Goal: Task Accomplishment & Management: Complete application form

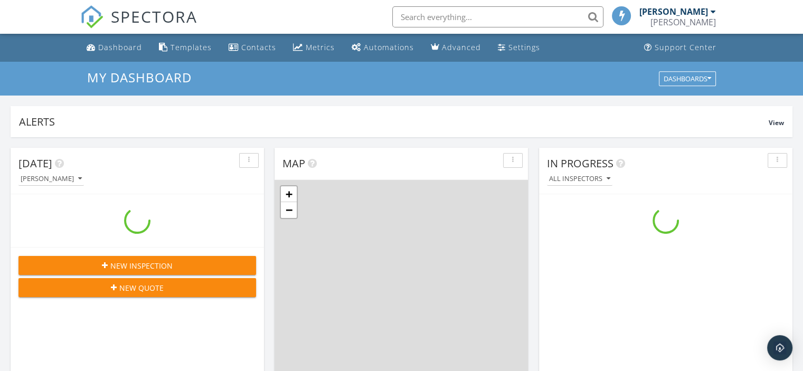
scroll to position [977, 819]
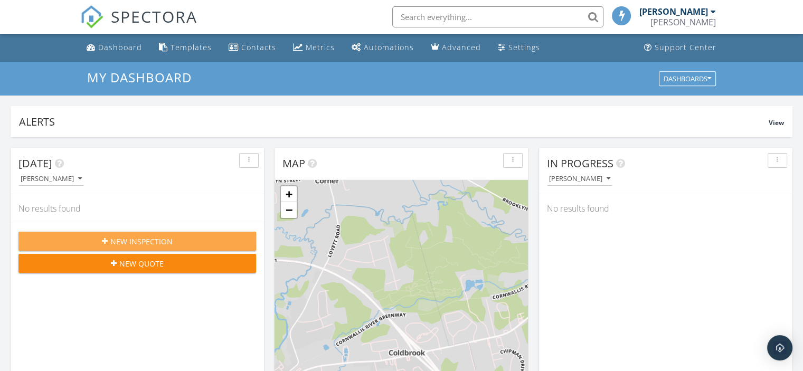
click at [122, 239] on span "New Inspection" at bounding box center [141, 241] width 62 height 11
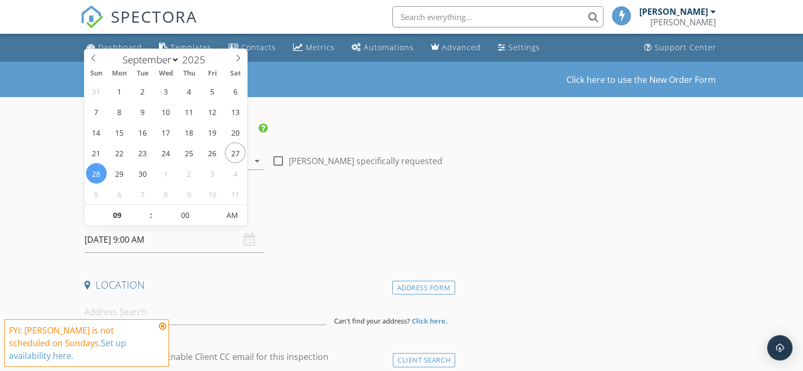
click at [137, 240] on input "[DATE] 9:00 AM" at bounding box center [173, 240] width 179 height 26
select select "9"
type input "10/01/2025 9:00 AM"
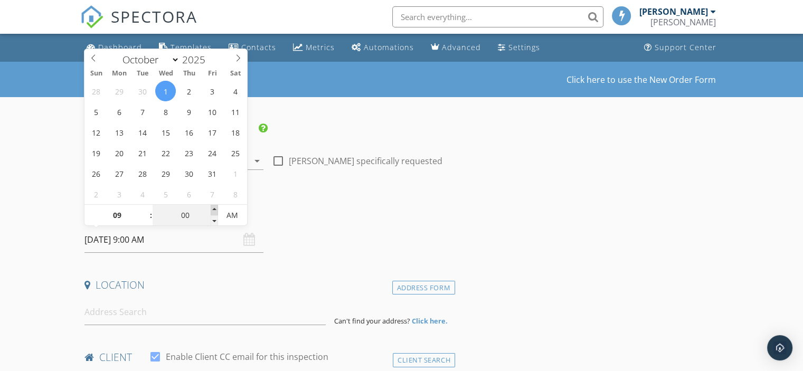
type input "05"
type input "10/01/2025 9:05 AM"
click at [213, 209] on span at bounding box center [214, 210] width 7 height 11
type input "10"
type input "10/01/2025 9:10 AM"
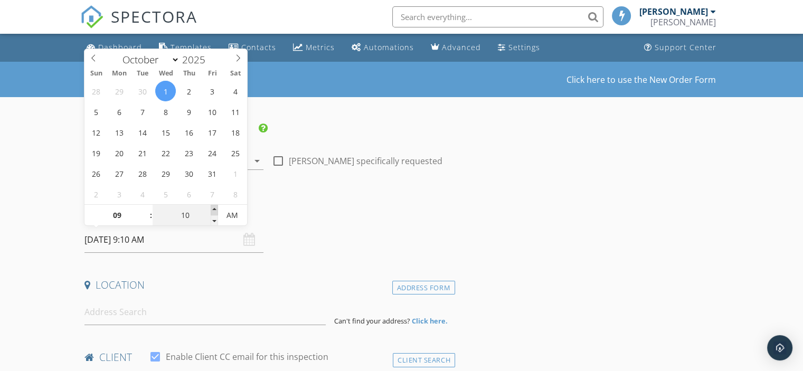
click at [213, 209] on span at bounding box center [214, 210] width 7 height 11
type input "15"
type input "10/01/2025 9:15 AM"
click at [213, 209] on span at bounding box center [214, 210] width 7 height 11
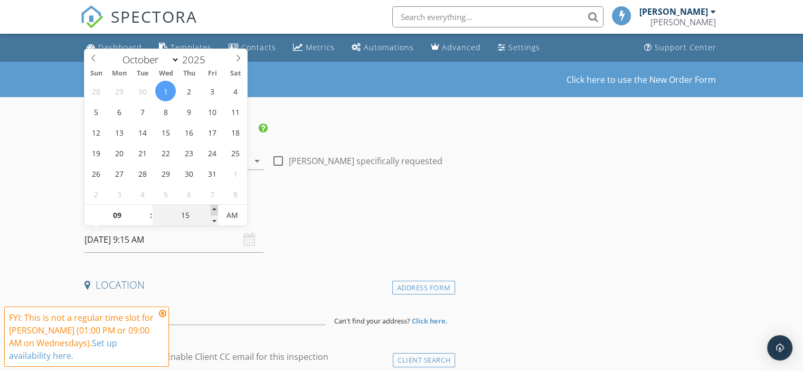
type input "20"
type input "10/01/2025 9:20 AM"
click at [212, 208] on span at bounding box center [214, 210] width 7 height 11
type input "25"
type input "10/01/2025 9:25 AM"
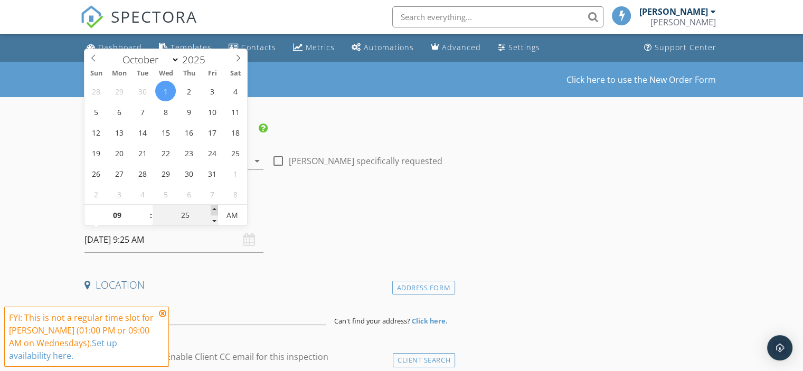
click at [212, 208] on span at bounding box center [214, 210] width 7 height 11
type input "30"
type input "10/01/2025 9:30 AM"
click at [212, 208] on span at bounding box center [214, 210] width 7 height 11
type input "10"
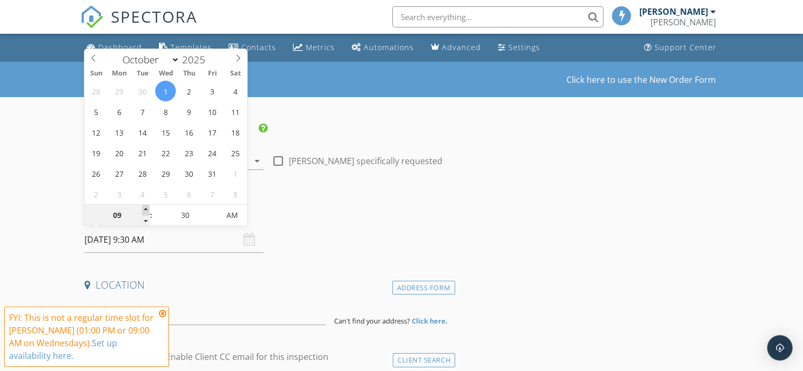
type input "10/01/2025 10:30 AM"
click at [143, 208] on span at bounding box center [145, 210] width 7 height 11
type input "11"
type input "10/01/2025 11:30 AM"
click at [143, 208] on span at bounding box center [145, 210] width 7 height 11
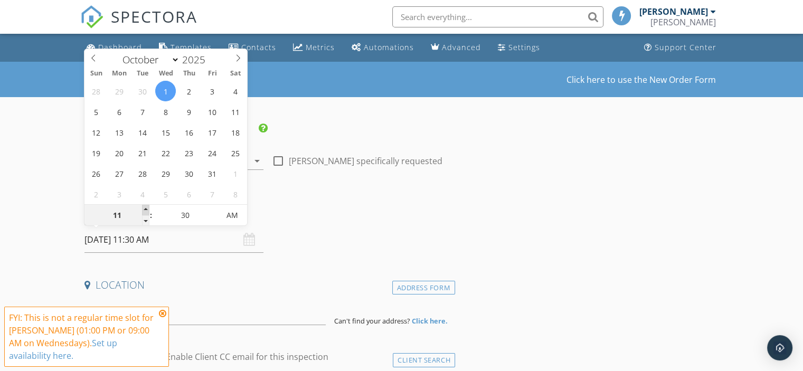
type input "12"
type input "10/01/2025 12:30 PM"
click at [143, 208] on span at bounding box center [145, 210] width 7 height 11
type input "01"
type input "10/01/2025 1:30 PM"
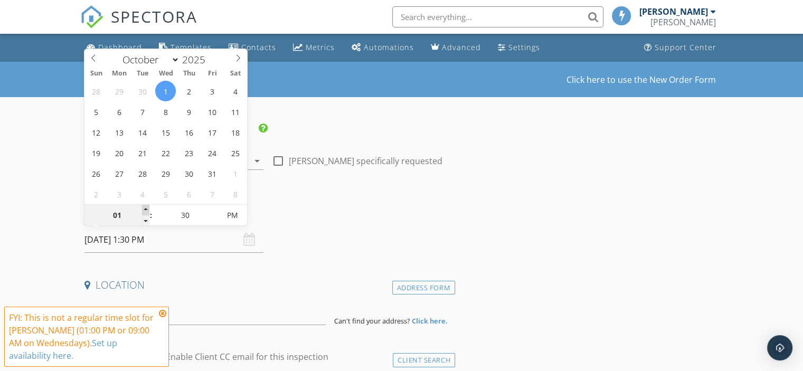
click at [143, 208] on span at bounding box center [145, 210] width 7 height 11
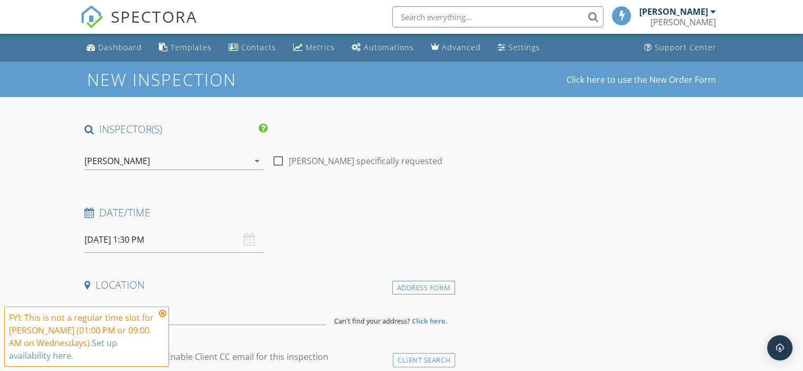
click at [160, 309] on div "FYI: This is not a regular time slot for Brent Patterson (01:00 PM or 09:00 AM …" at bounding box center [86, 337] width 165 height 60
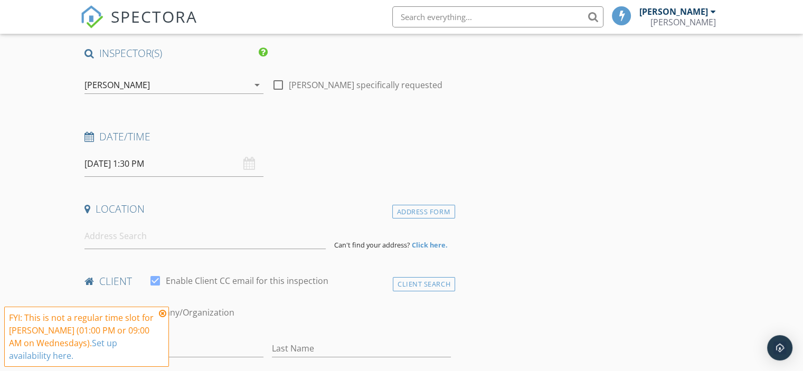
scroll to position [106, 0]
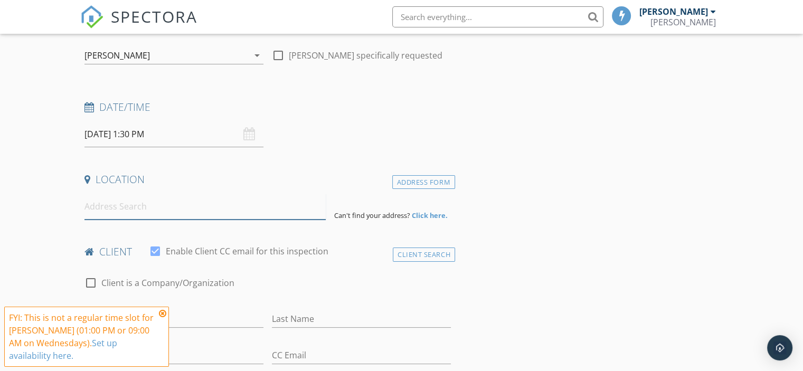
click at [122, 206] on input at bounding box center [204, 207] width 241 height 26
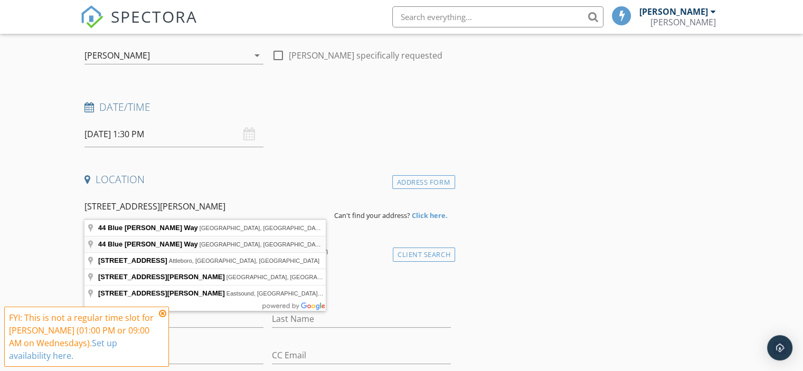
type input "44 Blue Jay Way, West Hants, NS, Canada"
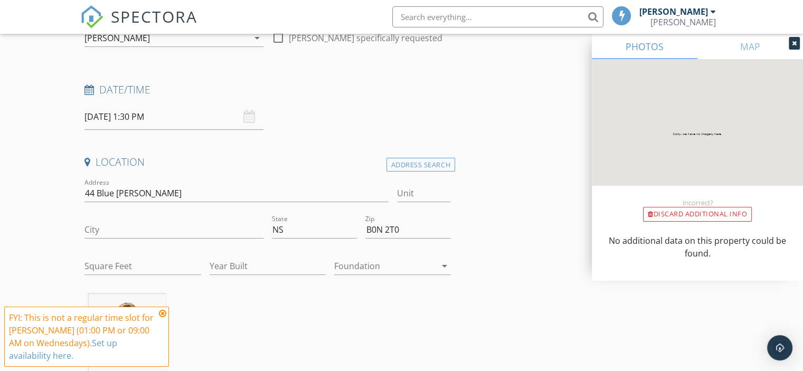
scroll to position [140, 0]
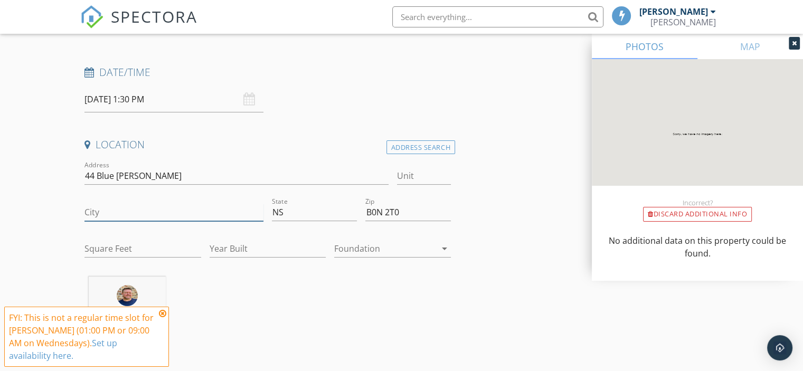
click at [117, 211] on input "City" at bounding box center [173, 212] width 179 height 17
type input "Vaughan"
click at [95, 250] on input "Square Feet" at bounding box center [142, 248] width 117 height 17
type input "1200"
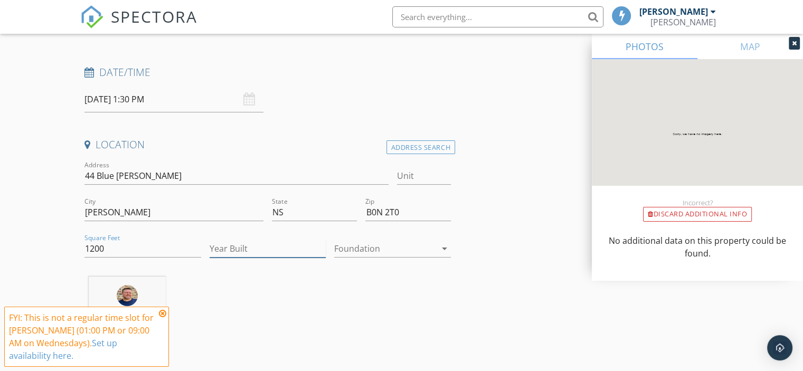
click at [218, 249] on input "Year Built" at bounding box center [268, 248] width 117 height 17
type input "2024"
click at [368, 249] on div at bounding box center [385, 248] width 102 height 17
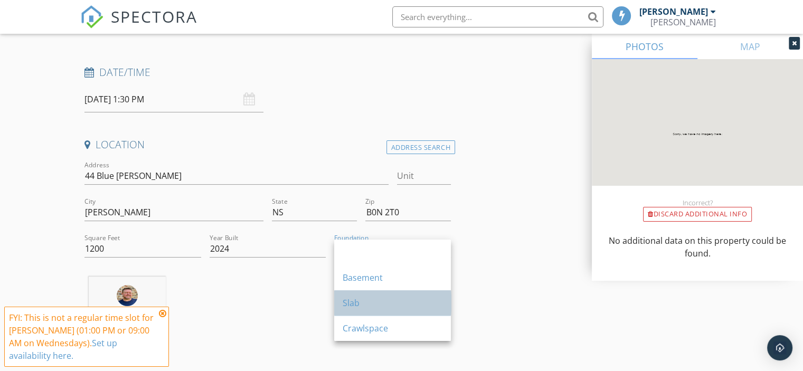
click at [362, 305] on div "Slab" at bounding box center [393, 303] width 100 height 13
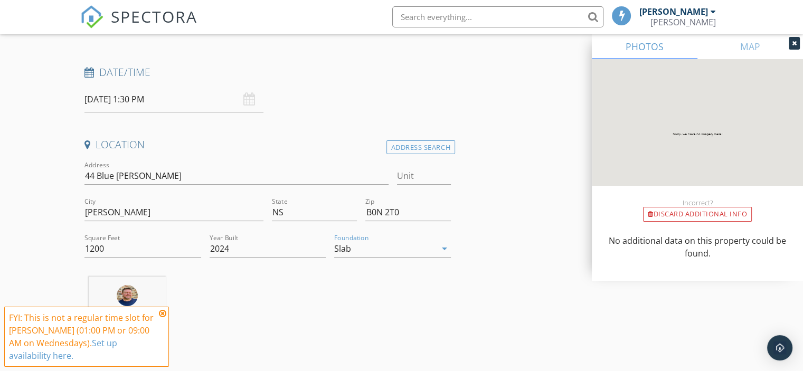
click at [160, 312] on icon at bounding box center [162, 313] width 7 height 8
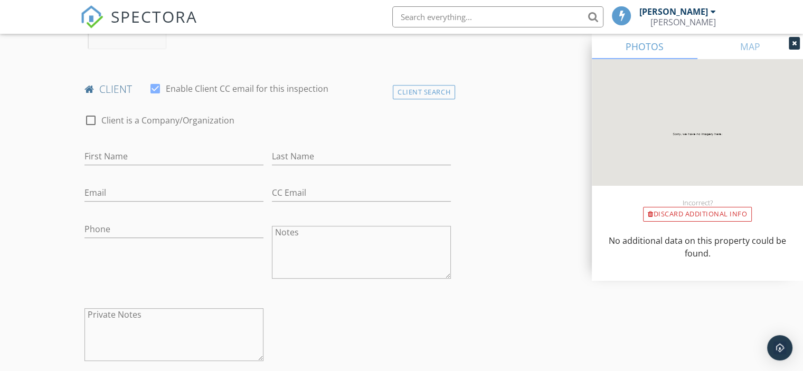
scroll to position [457, 0]
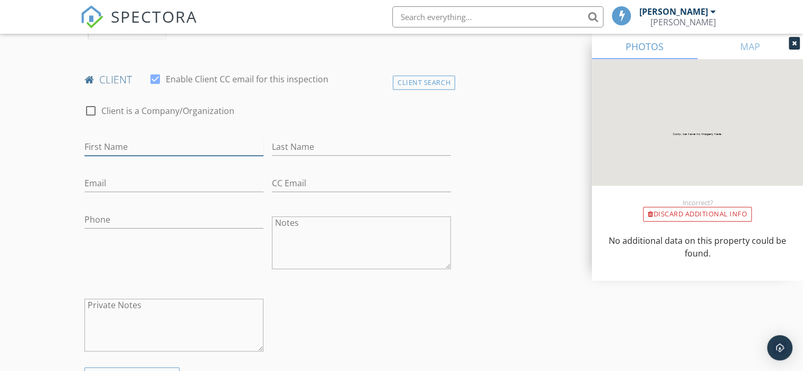
click at [135, 144] on input "First Name" at bounding box center [173, 146] width 179 height 17
type input "Liam"
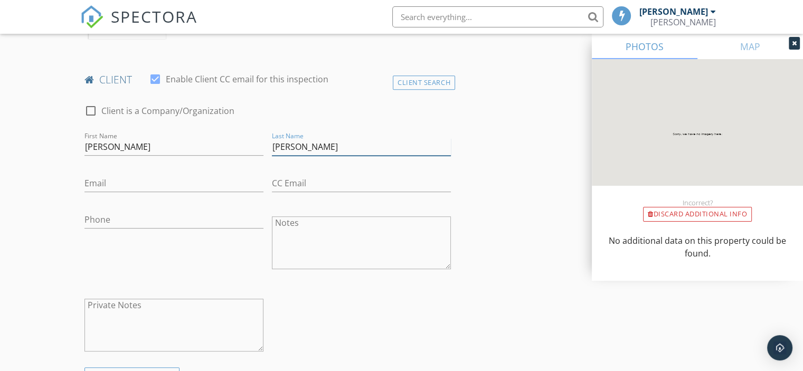
type input "McNeil"
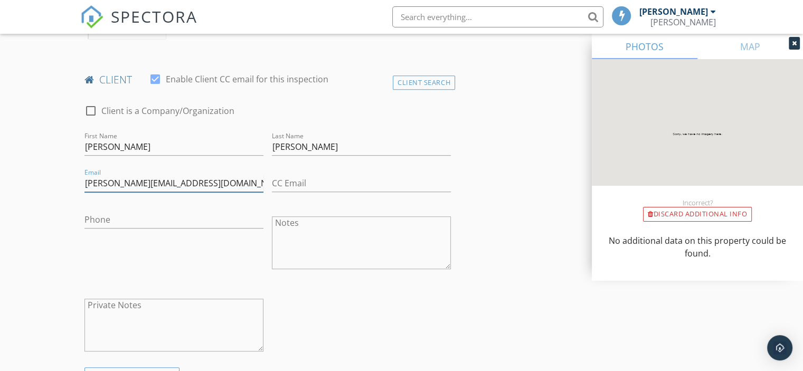
type input "liam.g.t.95@gmail.com"
click at [100, 221] on input "Phone" at bounding box center [173, 219] width 179 height 17
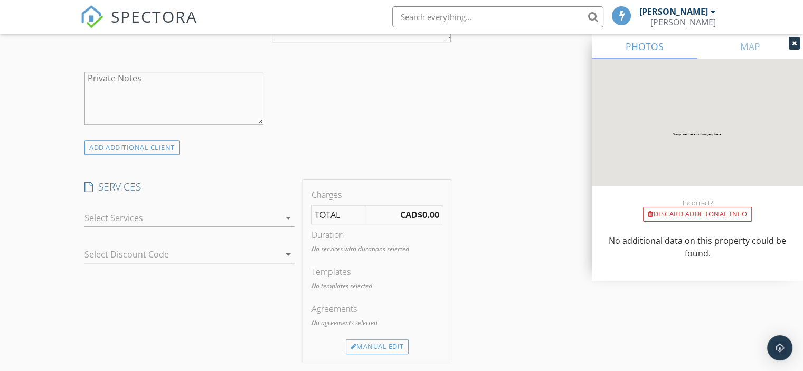
scroll to position [704, 0]
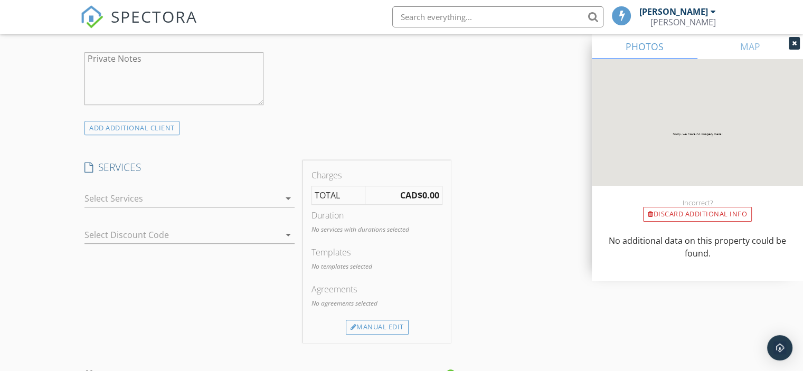
type input "902-792-7882"
click at [166, 198] on div at bounding box center [181, 198] width 195 height 17
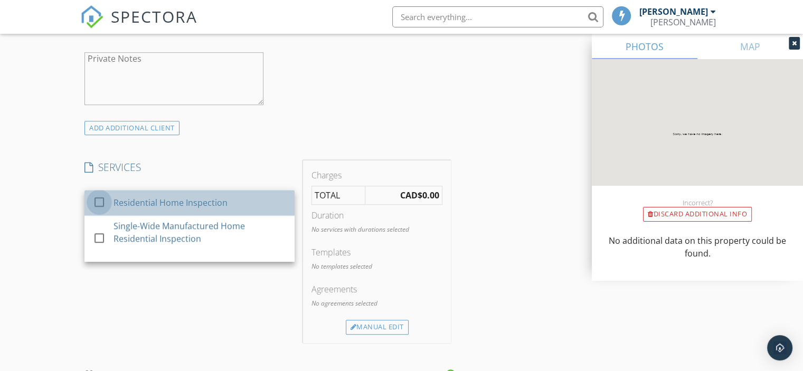
click at [99, 202] on div at bounding box center [99, 202] width 18 height 18
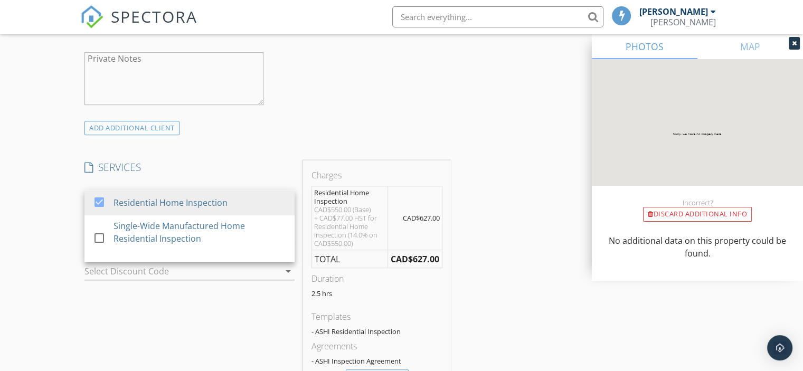
click at [54, 234] on div "New Inspection Click here to use the New Order Form INSPECTOR(S) check_box Bren…" at bounding box center [401, 273] width 803 height 1830
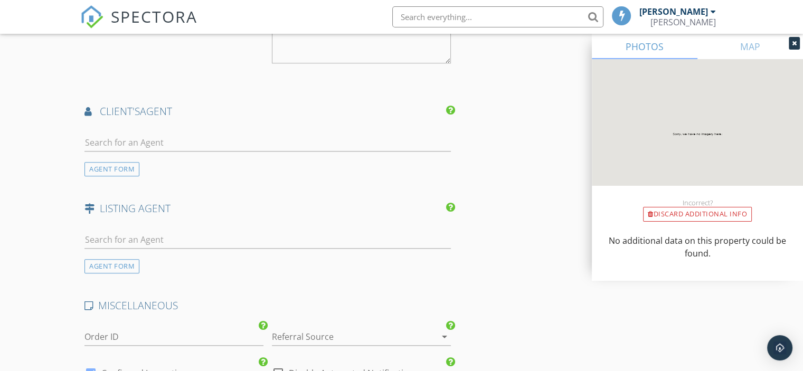
scroll to position [1161, 0]
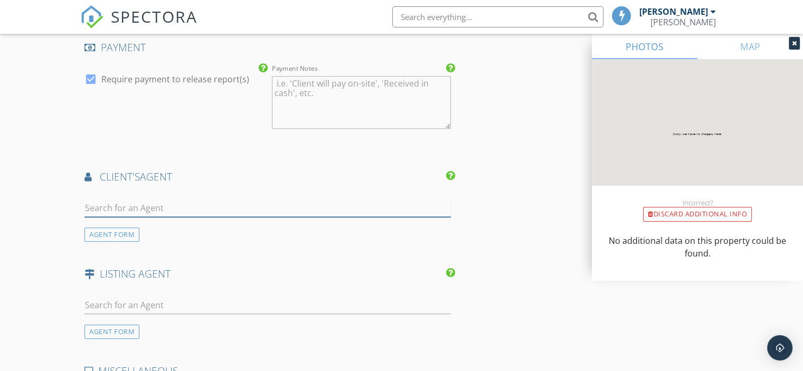
click at [122, 207] on input "text" at bounding box center [267, 208] width 366 height 17
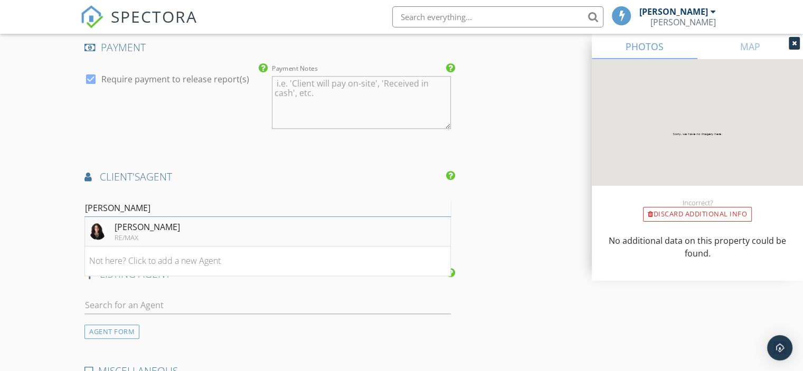
type input "erin"
click at [144, 227] on div "Erin Naugler" at bounding box center [147, 227] width 65 height 13
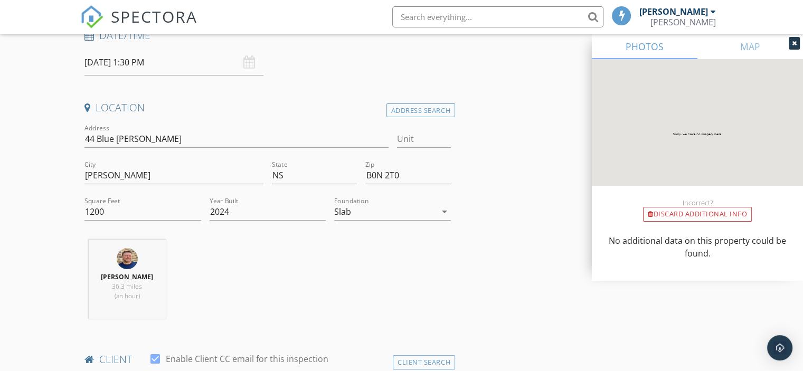
scroll to position [176, 0]
click at [236, 214] on input "2024" at bounding box center [268, 213] width 117 height 17
type input "2025"
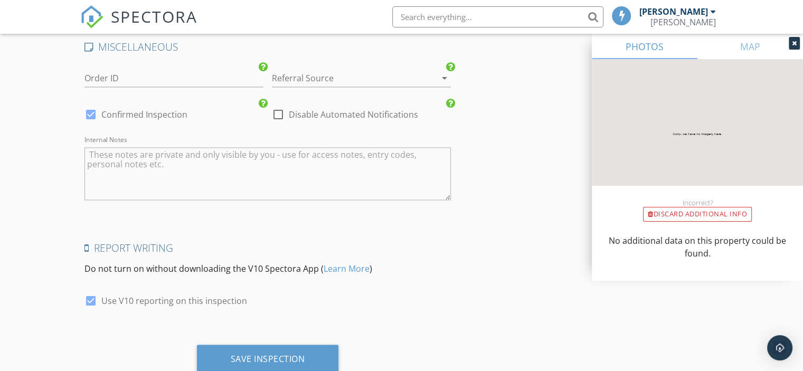
scroll to position [1756, 0]
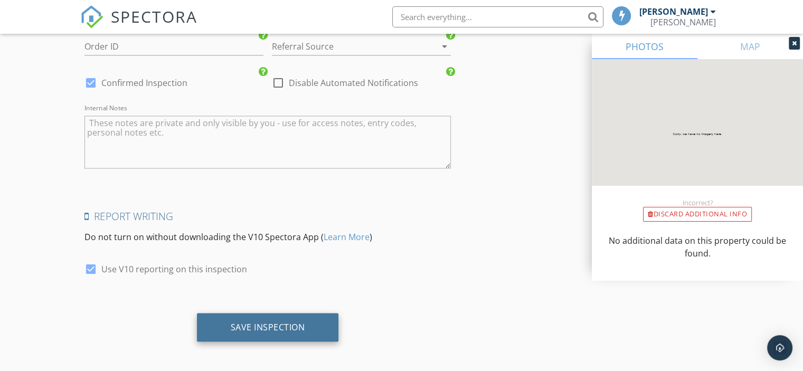
click at [264, 325] on div "Save Inspection" at bounding box center [268, 326] width 74 height 11
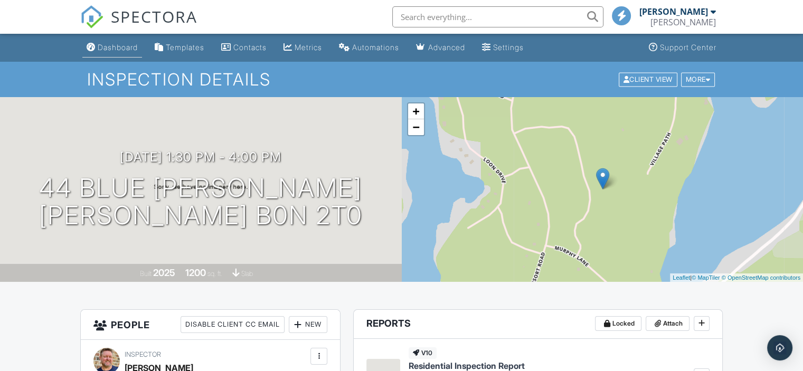
click at [118, 48] on div "Dashboard" at bounding box center [118, 47] width 40 height 9
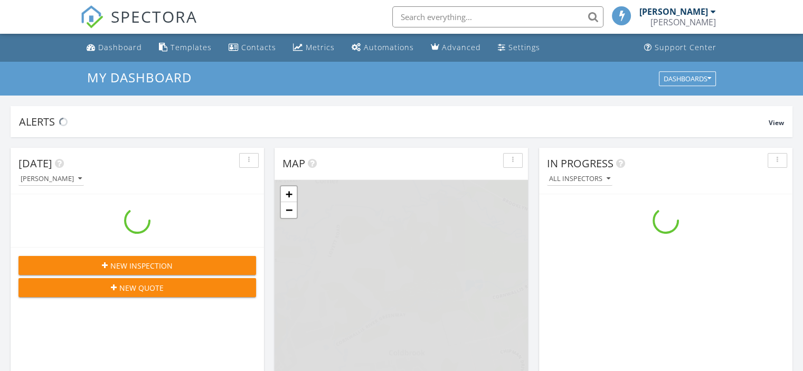
scroll to position [977, 819]
